Goal: Feedback & Contribution: Submit feedback/report problem

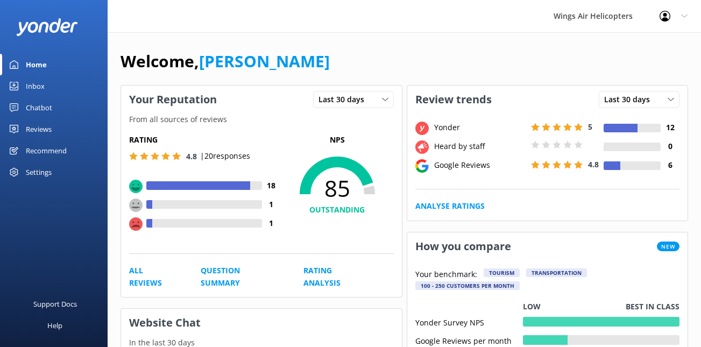
click at [41, 128] on div "Reviews" at bounding box center [39, 129] width 26 height 22
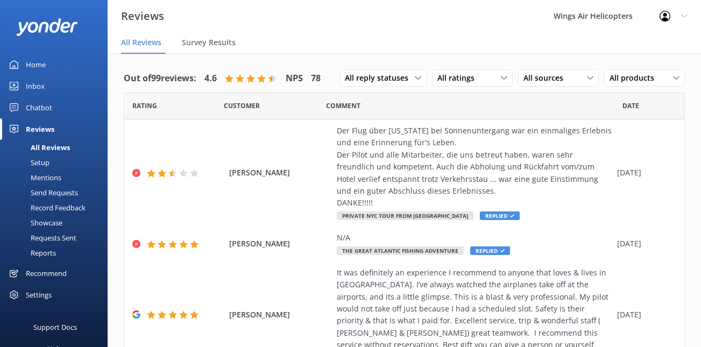
click at [60, 236] on div "Requests Sent" at bounding box center [41, 237] width 70 height 15
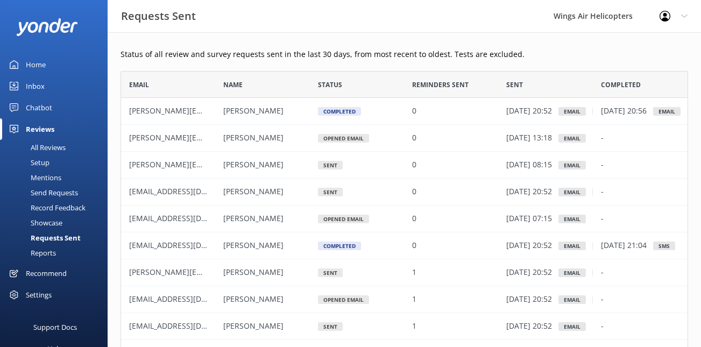
scroll to position [297, 568]
click at [52, 192] on div "Send Requests" at bounding box center [42, 192] width 72 height 15
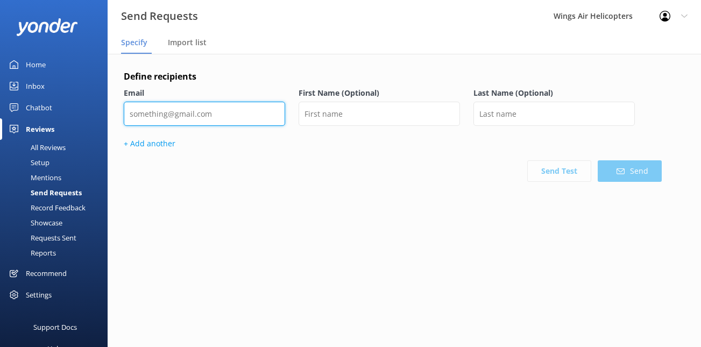
click at [197, 114] on input "email" at bounding box center [204, 114] width 161 height 24
paste input "[PERSON_NAME][EMAIL_ADDRESS][PERSON_NAME][DOMAIN_NAME]"
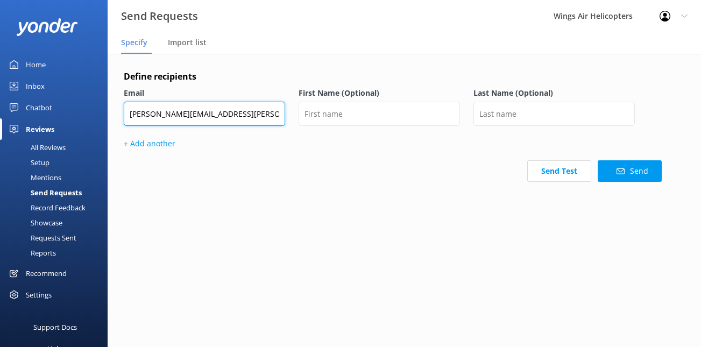
type input "[PERSON_NAME][EMAIL_ADDRESS][PERSON_NAME][DOMAIN_NAME]"
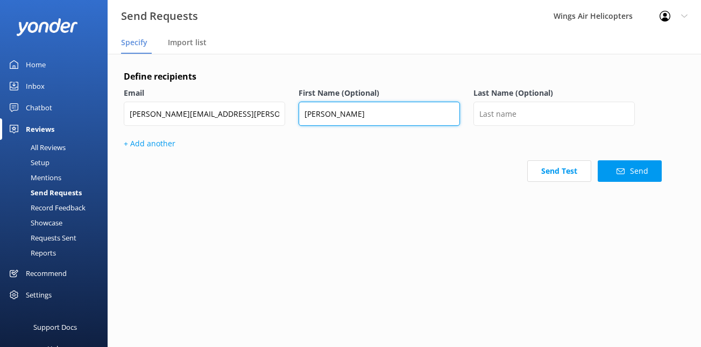
type input "[PERSON_NAME]"
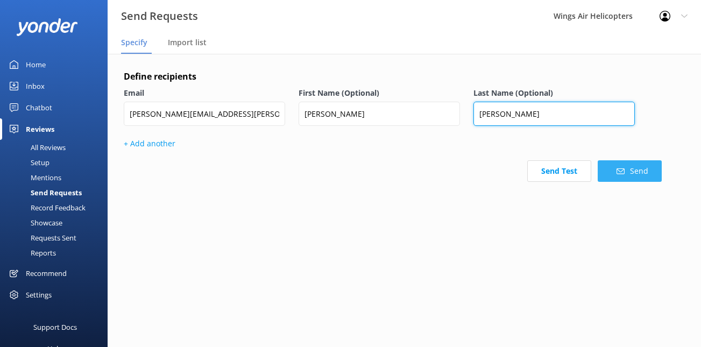
type input "[PERSON_NAME]"
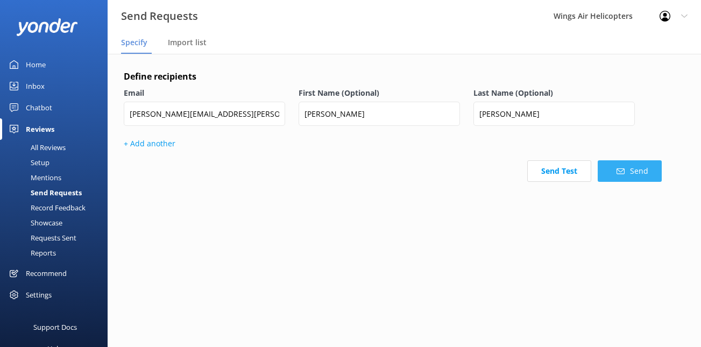
click at [608, 173] on button "Send" at bounding box center [630, 171] width 64 height 22
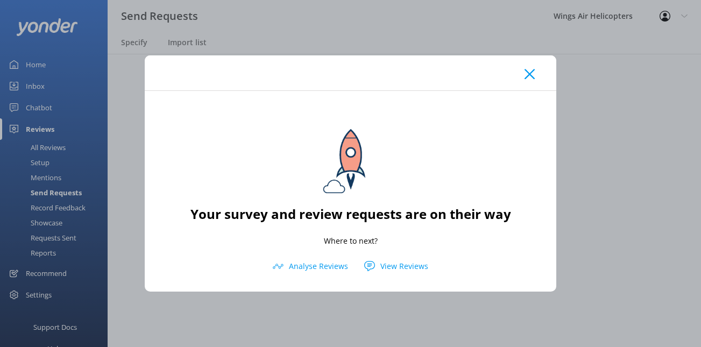
click at [534, 73] on icon at bounding box center [530, 74] width 10 height 11
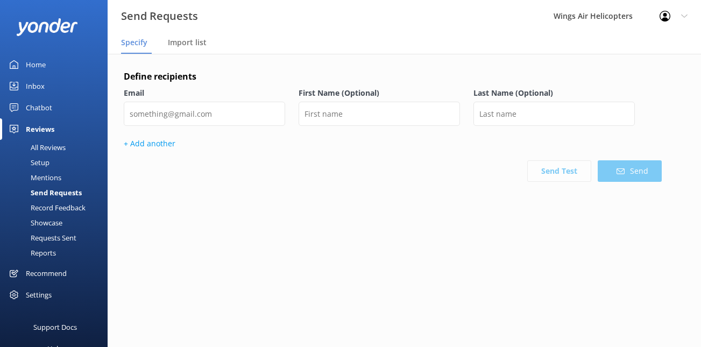
click at [57, 239] on div "Requests Sent" at bounding box center [41, 237] width 70 height 15
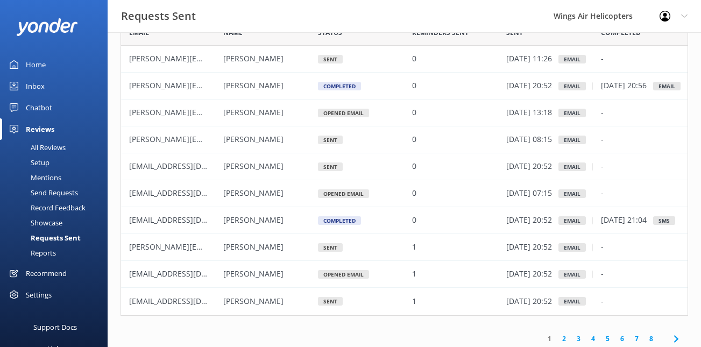
scroll to position [53, 0]
click at [53, 151] on div "All Reviews" at bounding box center [35, 147] width 59 height 15
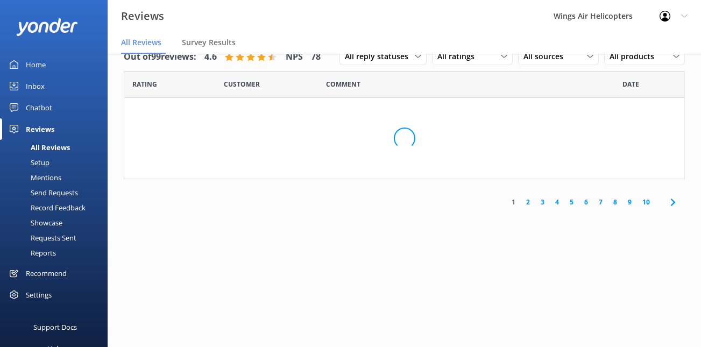
scroll to position [22, 0]
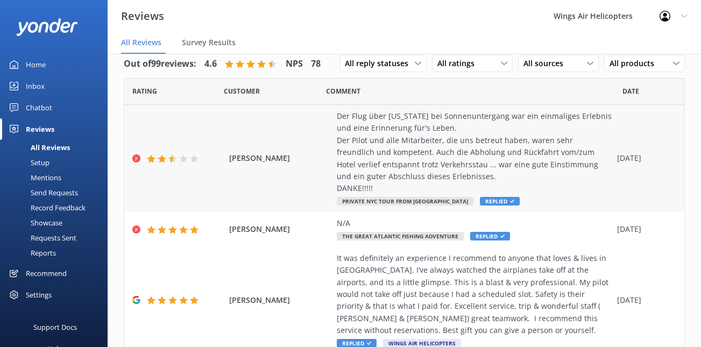
scroll to position [5, 0]
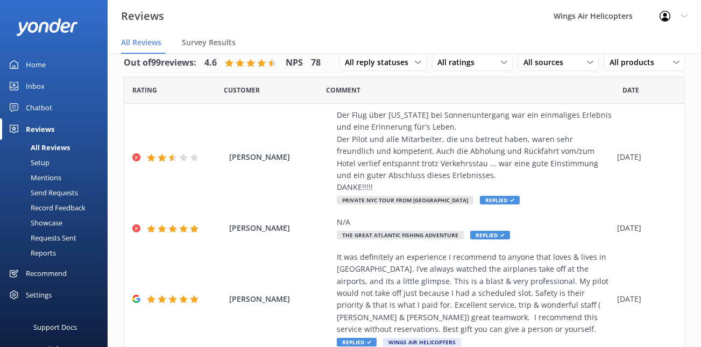
click at [71, 236] on div "Requests Sent" at bounding box center [41, 237] width 70 height 15
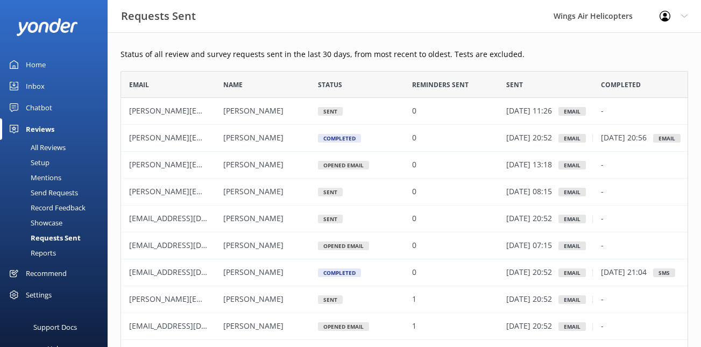
click at [53, 133] on div "Reviews" at bounding box center [40, 129] width 29 height 22
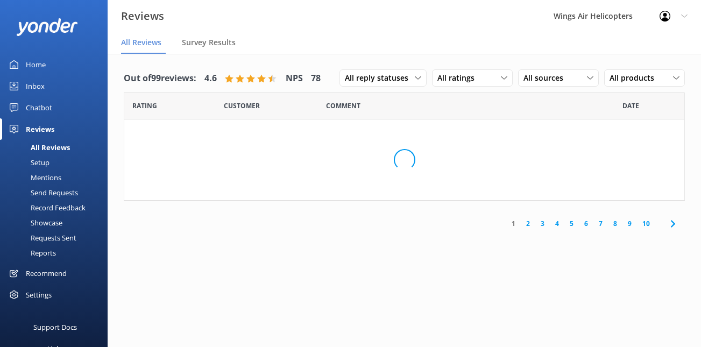
click at [53, 147] on div "All Reviews" at bounding box center [38, 147] width 64 height 15
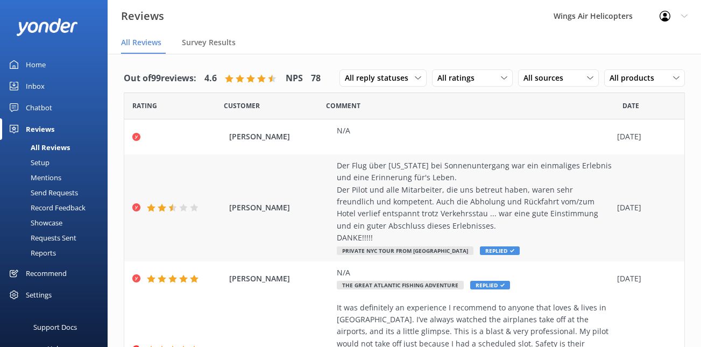
click at [240, 198] on div "[PERSON_NAME] Der Flug über [US_STATE] bei Sonnenuntergang war ein einmaliges E…" at bounding box center [404, 207] width 560 height 107
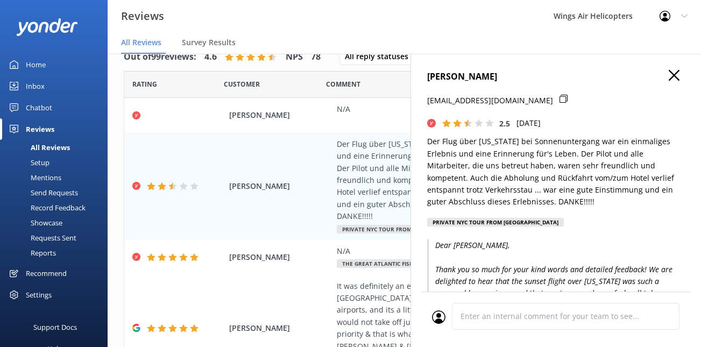
click at [675, 81] on button "button" at bounding box center [674, 76] width 11 height 12
